Goal: Task Accomplishment & Management: Complete application form

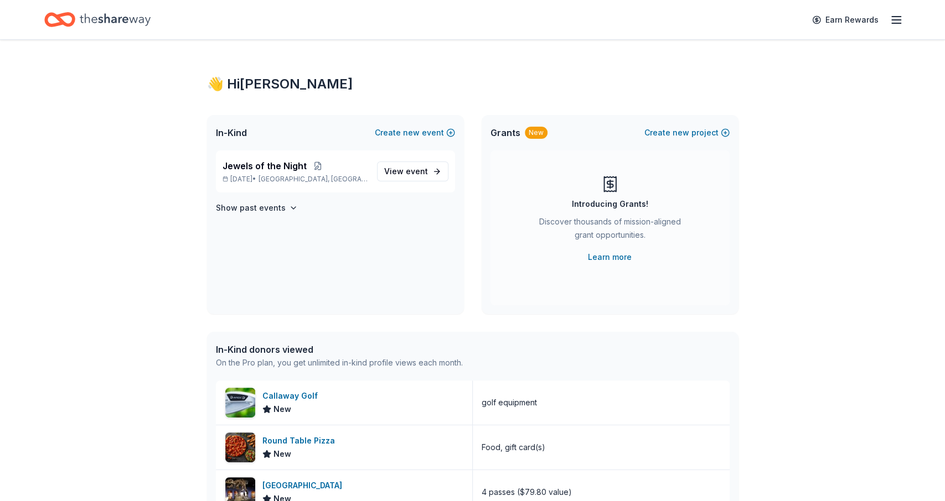
click at [126, 31] on div "Home" at bounding box center [97, 20] width 106 height 26
click at [107, 23] on icon "Home" at bounding box center [115, 19] width 71 height 23
click at [54, 23] on icon "Home" at bounding box center [59, 20] width 31 height 26
click at [89, 13] on icon "Home" at bounding box center [115, 19] width 71 height 23
click at [66, 16] on icon "Home" at bounding box center [59, 20] width 31 height 26
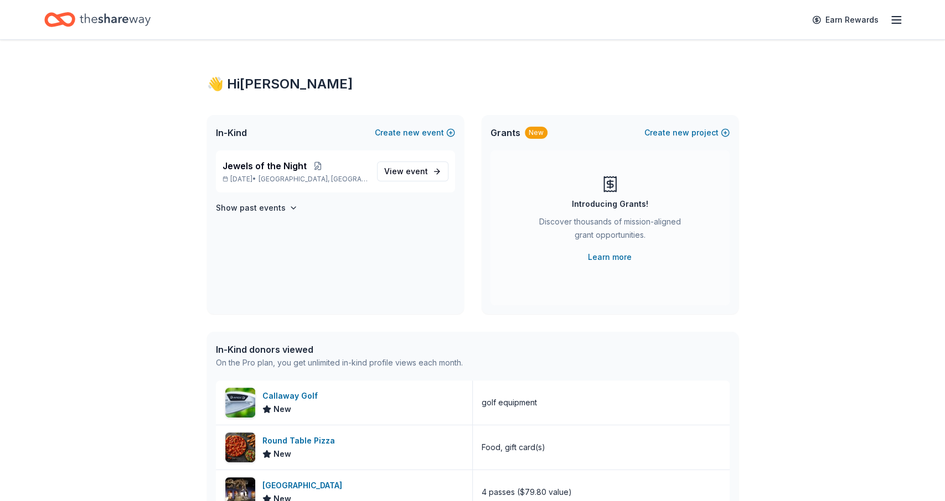
click at [249, 132] on div "In-Kind Create new event" at bounding box center [335, 132] width 257 height 35
click at [239, 172] on span "Jewels of the Night" at bounding box center [265, 165] width 84 height 13
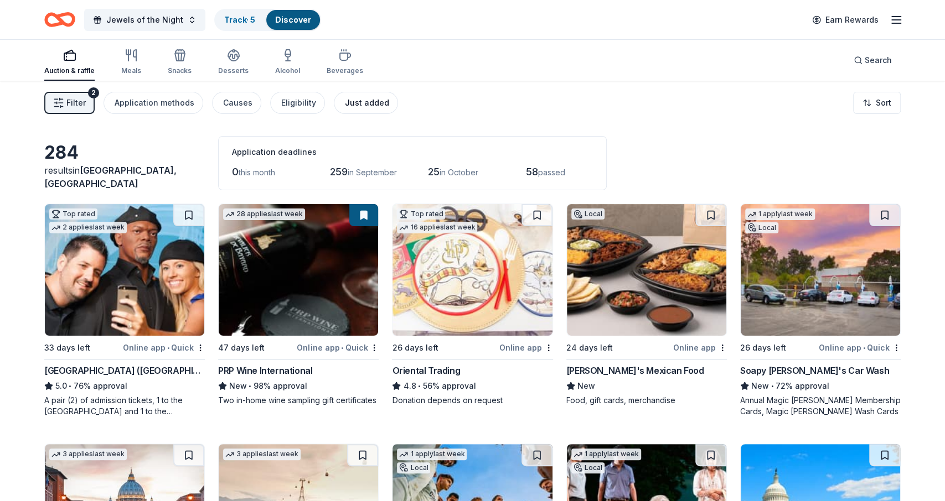
click at [353, 105] on div "Just added" at bounding box center [367, 102] width 44 height 13
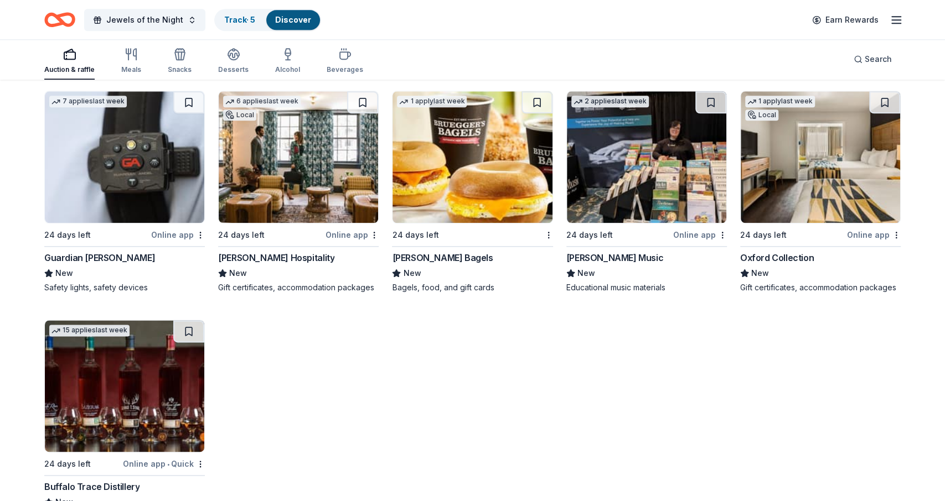
scroll to position [864, 0]
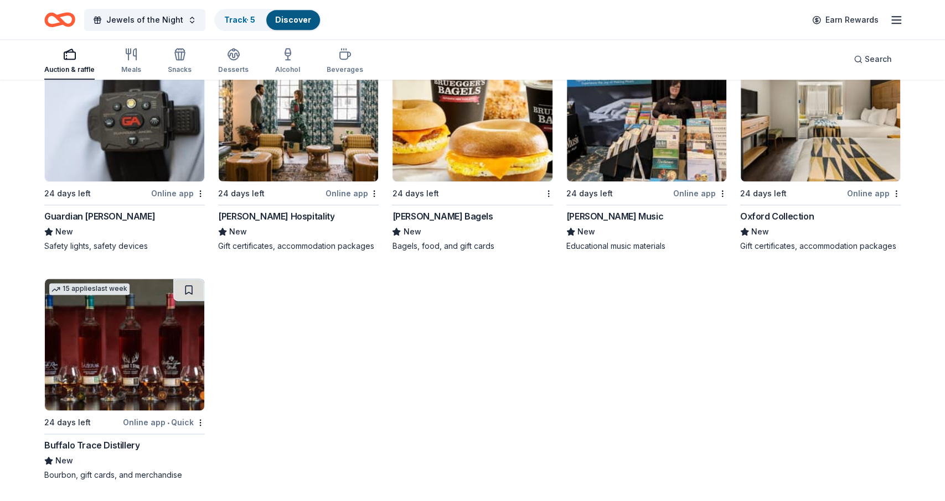
click at [296, 18] on link "Discover" at bounding box center [293, 19] width 36 height 9
click at [225, 18] on link "Track · 5" at bounding box center [239, 19] width 31 height 9
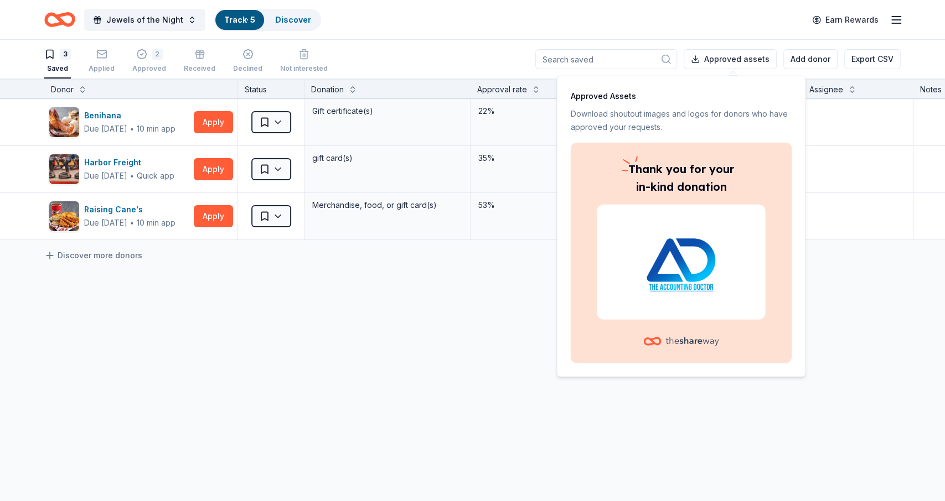
click at [601, 327] on div "Thank you for your in-kind donation" at bounding box center [680, 253] width 221 height 221
click at [402, 317] on div "Benihana Due in 24 days ∙ 10 min app Apply Saved Gift certificate(s) 22% -- Mai…" at bounding box center [562, 273] width 1124 height 349
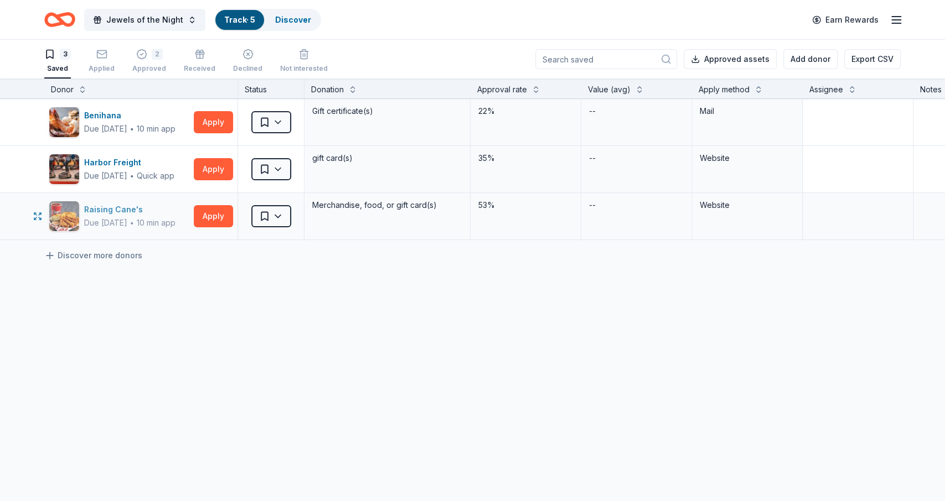
click at [67, 212] on img "button" at bounding box center [64, 216] width 30 height 30
click at [68, 25] on icon "Home" at bounding box center [64, 19] width 17 height 11
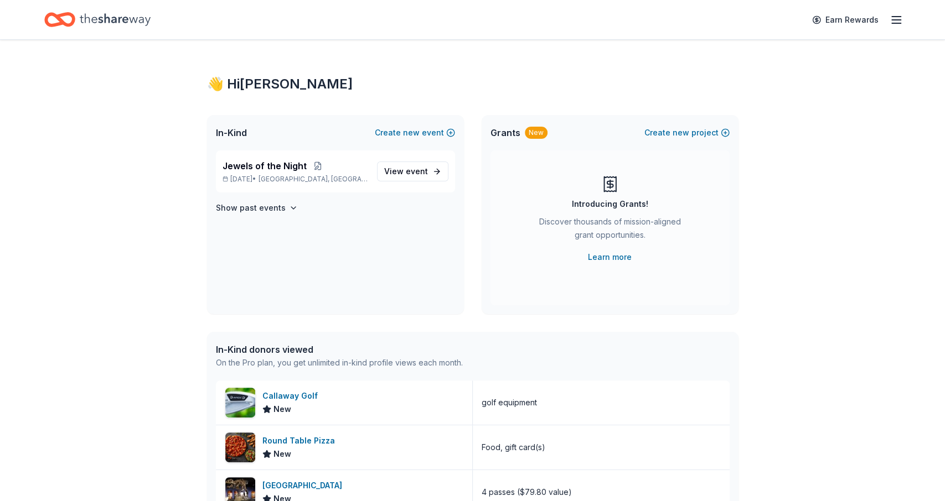
click at [237, 139] on div "In-Kind Create new event" at bounding box center [335, 132] width 257 height 35
click at [237, 136] on span "In-Kind" at bounding box center [231, 132] width 31 height 13
click at [221, 131] on span "In-Kind" at bounding box center [231, 132] width 31 height 13
click at [90, 15] on icon "Home" at bounding box center [115, 19] width 71 height 23
click at [278, 169] on span "Jewels of the Night" at bounding box center [265, 165] width 84 height 13
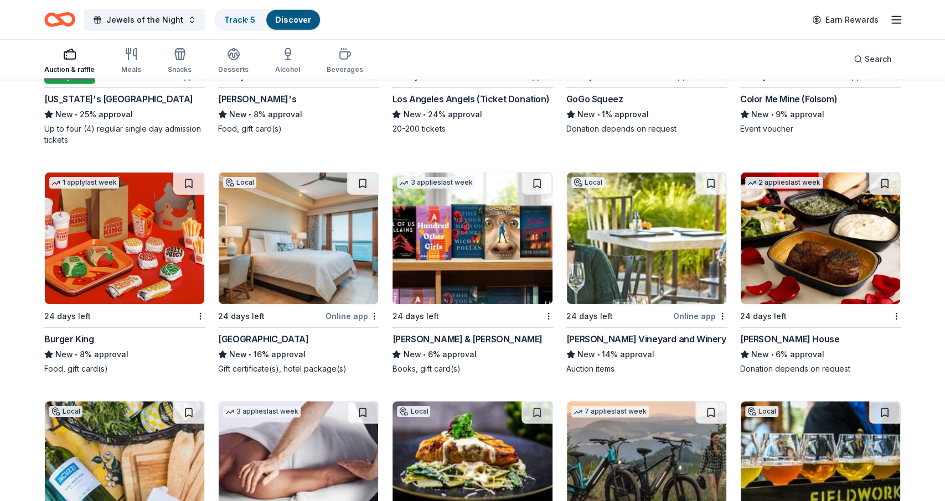
scroll to position [8057, 0]
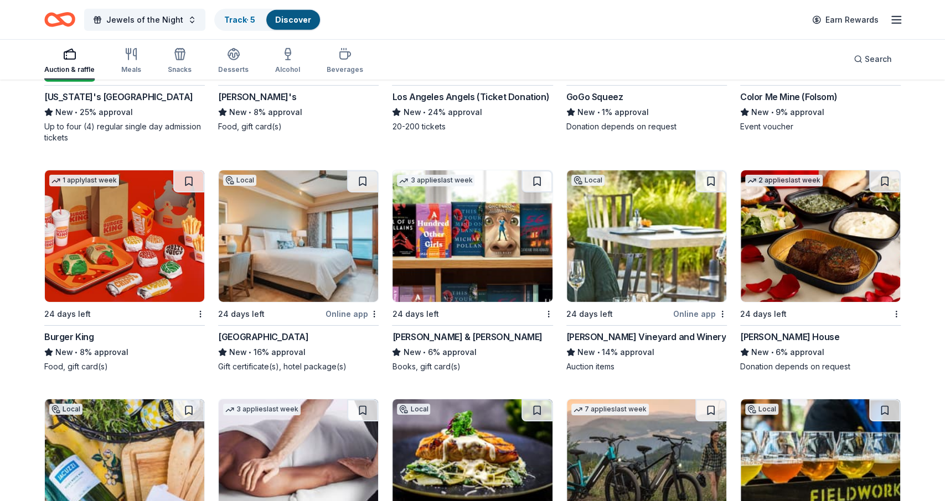
click at [86, 219] on img at bounding box center [124, 236] width 159 height 132
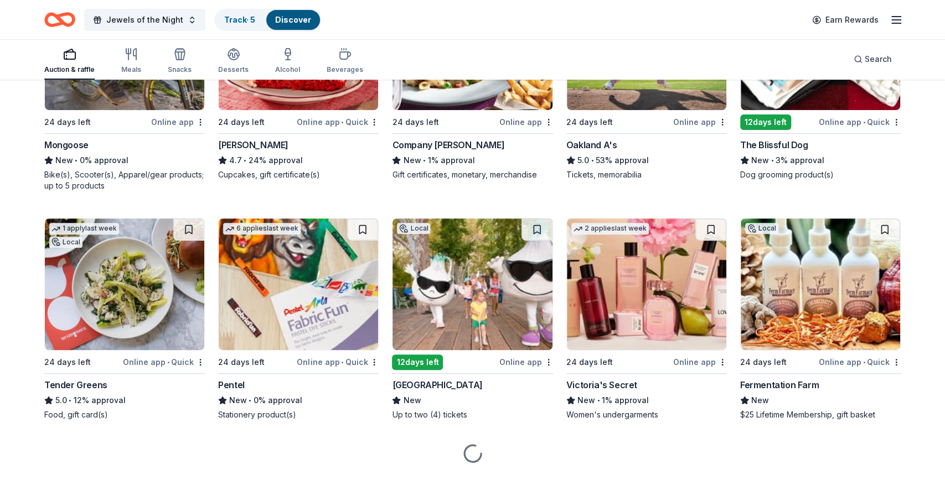
scroll to position [8719, 0]
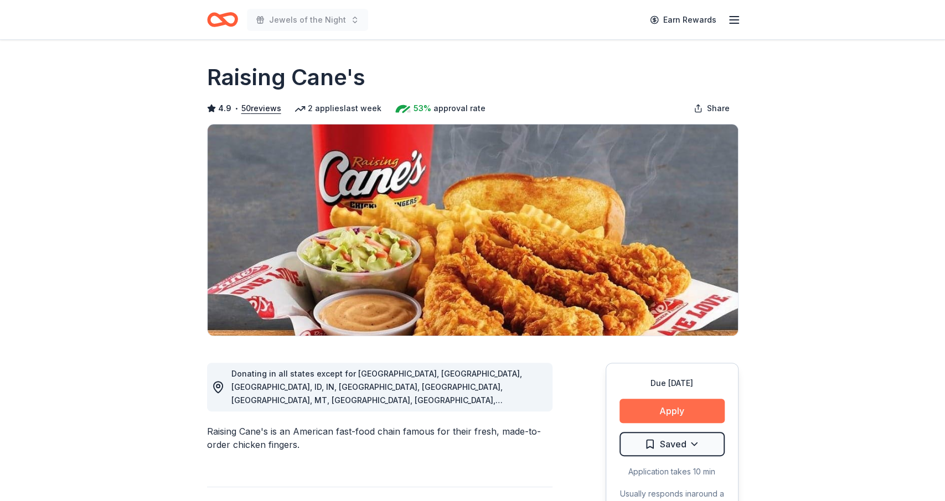
click at [663, 410] on button "Apply" at bounding box center [671, 411] width 105 height 24
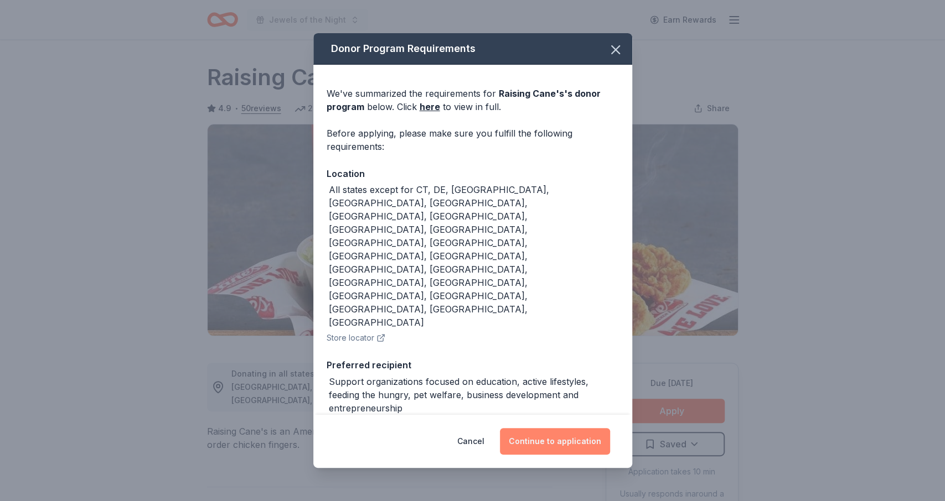
click at [549, 446] on button "Continue to application" at bounding box center [555, 441] width 110 height 27
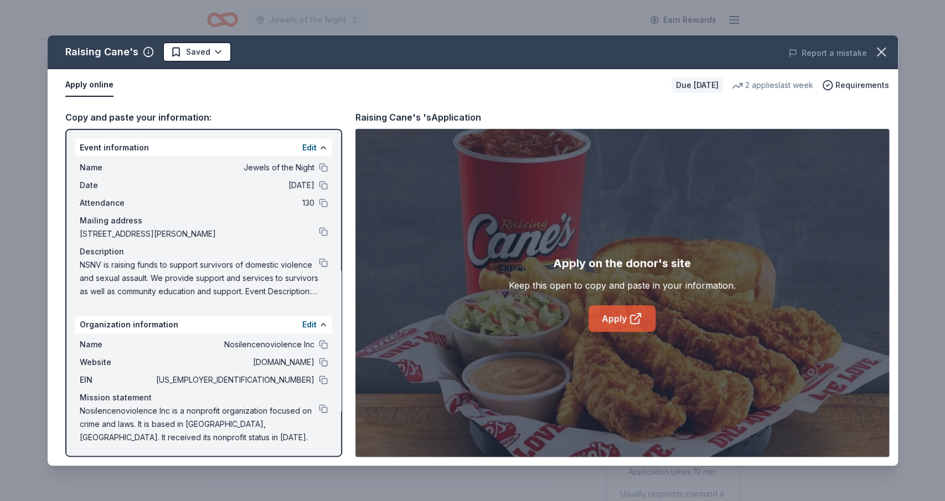
click at [614, 320] on link "Apply" at bounding box center [621, 319] width 67 height 27
